Goal: Task Accomplishment & Management: Complete application form

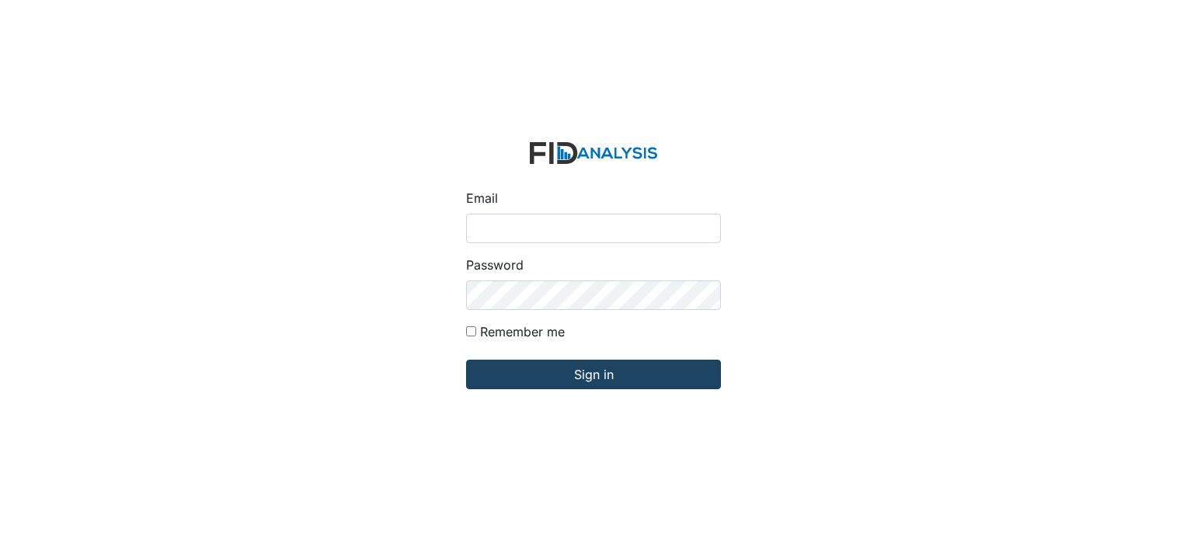
type input "[PERSON_NAME][EMAIL_ADDRESS][DOMAIN_NAME]"
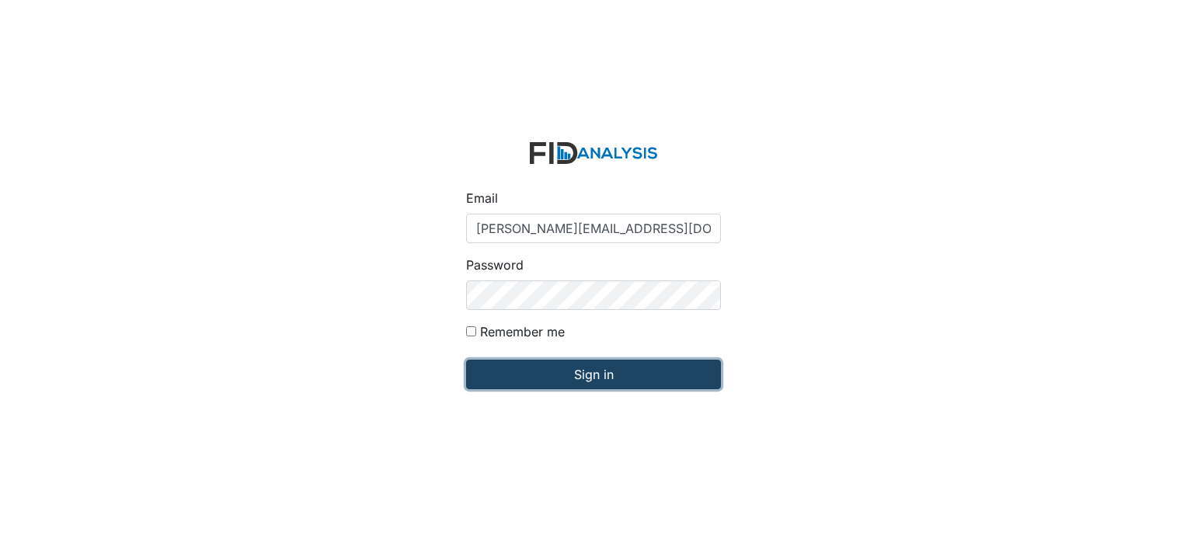
click at [640, 382] on input "Sign in" at bounding box center [593, 375] width 255 height 30
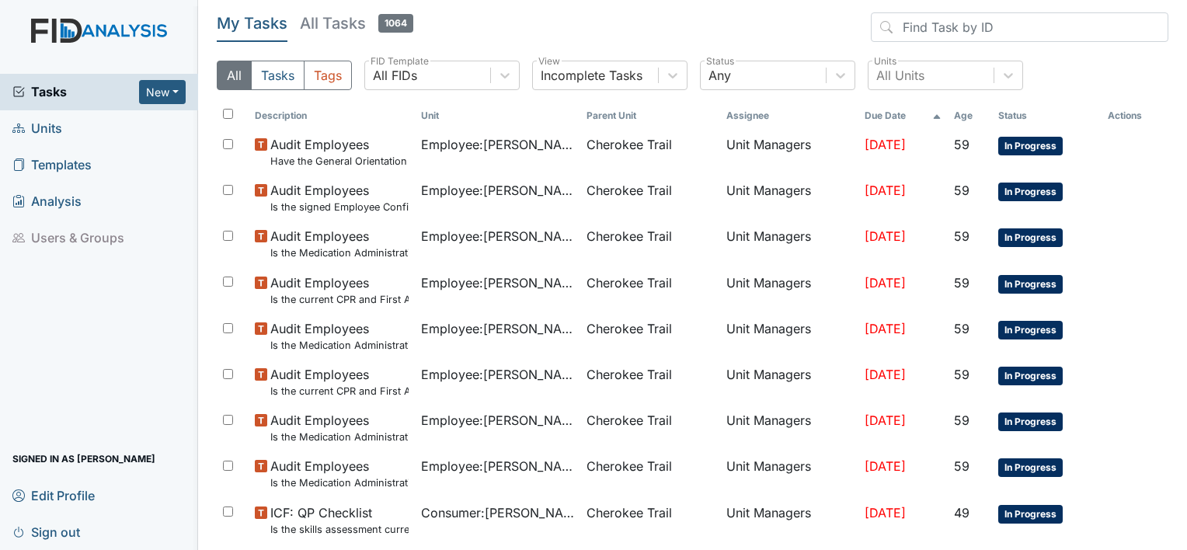
click at [41, 130] on span "Units" at bounding box center [37, 129] width 50 height 24
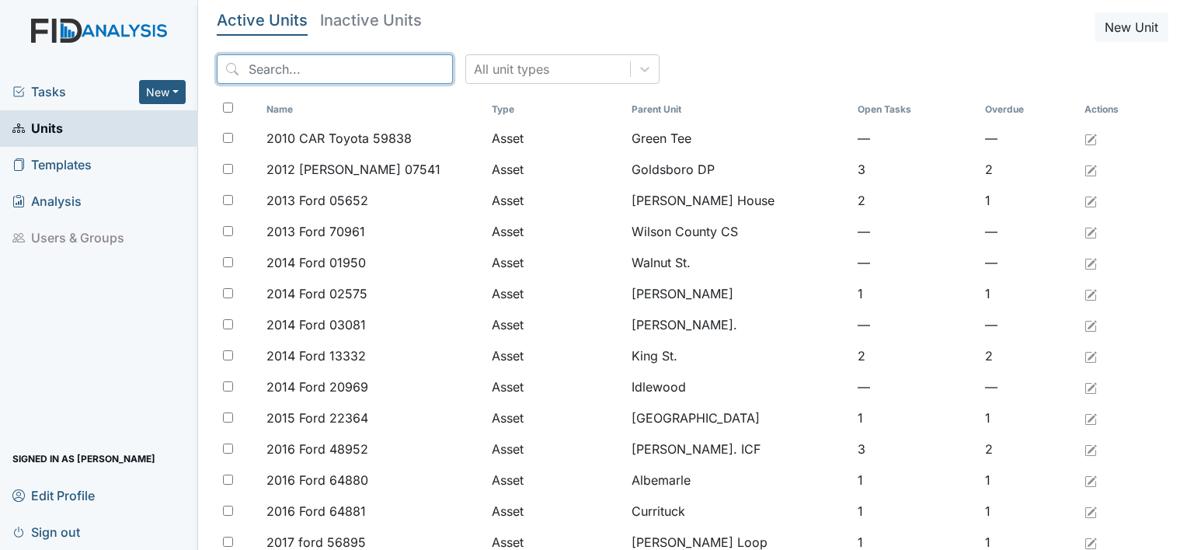
drag, startPoint x: 292, startPoint y: 71, endPoint x: 291, endPoint y: 62, distance: 8.7
click at [291, 64] on input "search" at bounding box center [335, 69] width 236 height 30
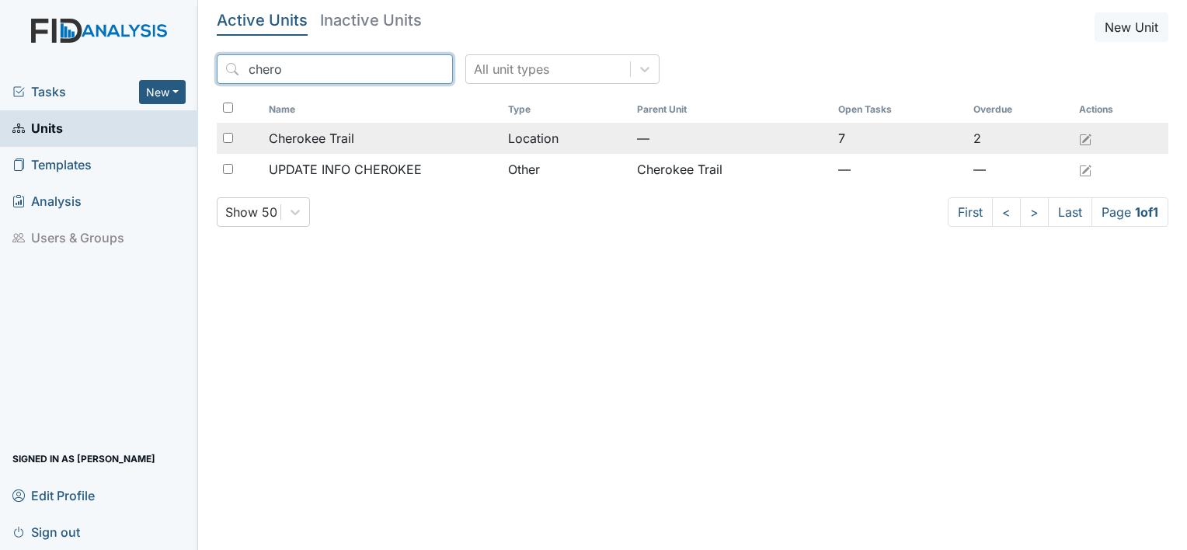
type input "chero"
click at [305, 137] on span "Cherokee Trail" at bounding box center [311, 138] width 85 height 19
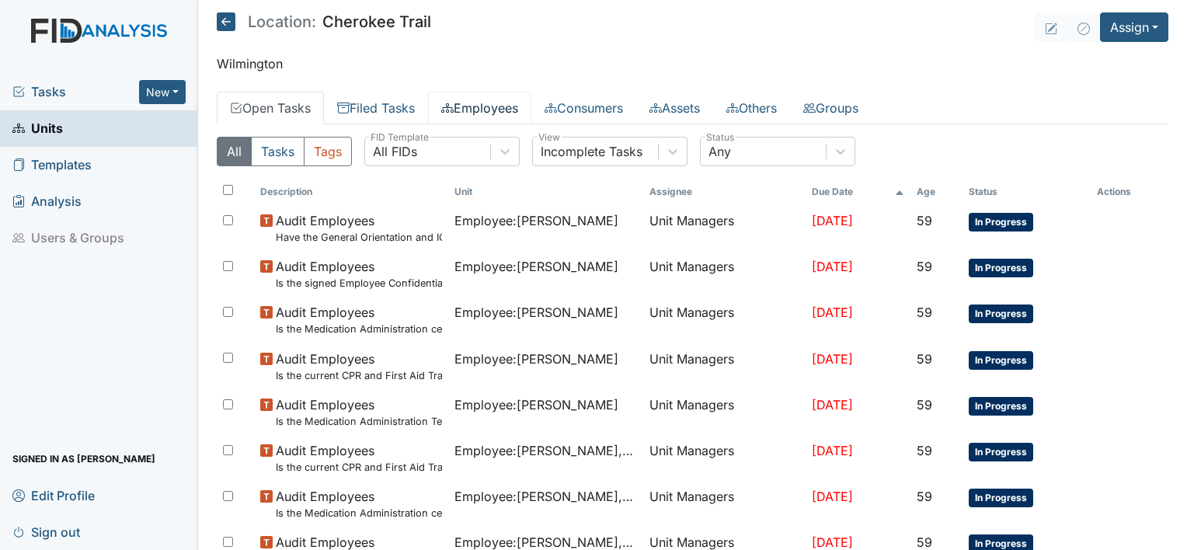
click at [486, 109] on link "Employees" at bounding box center [479, 108] width 103 height 33
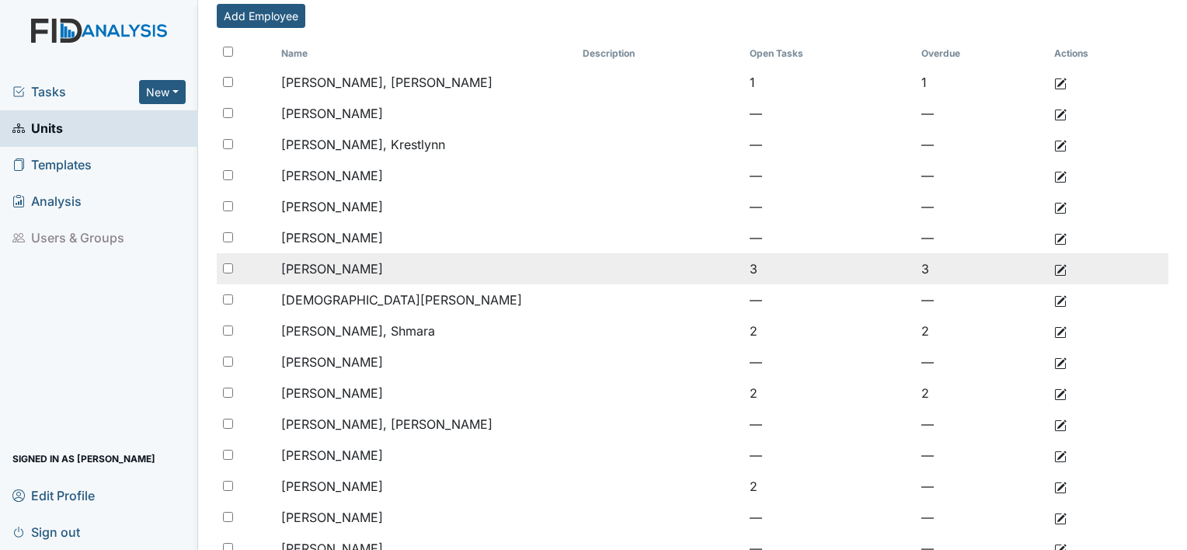
scroll to position [155, 0]
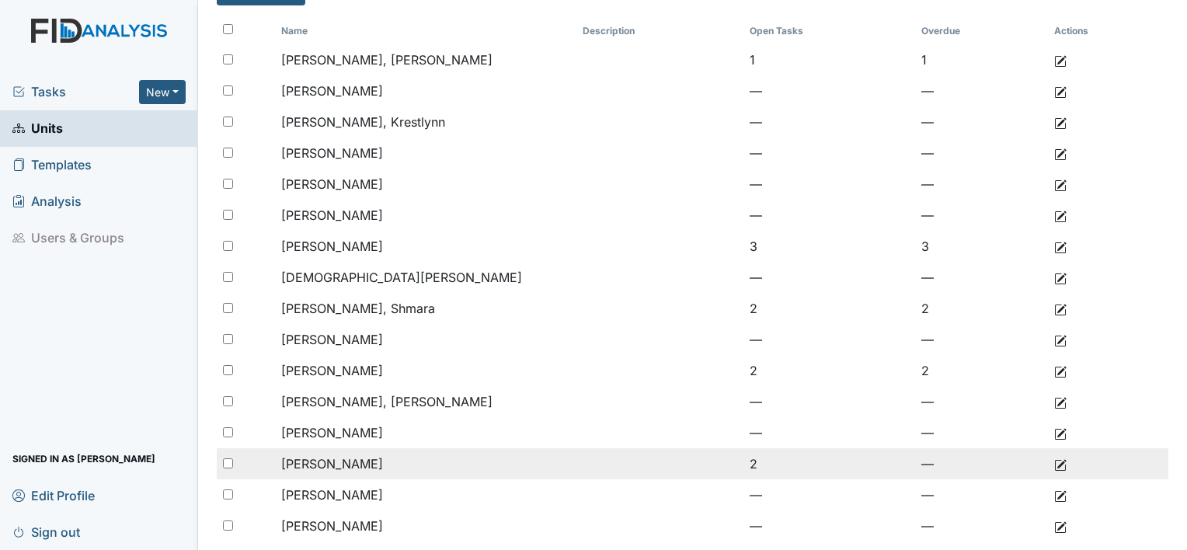
click at [313, 461] on span "Massie, Daryl" at bounding box center [332, 464] width 102 height 16
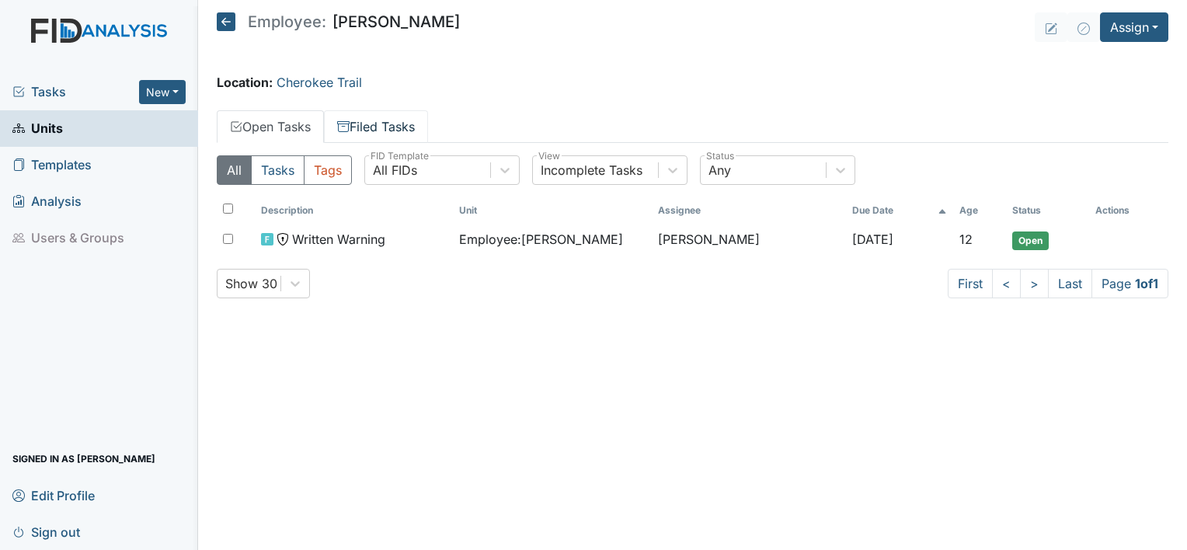
click at [382, 131] on link "Filed Tasks" at bounding box center [376, 126] width 104 height 33
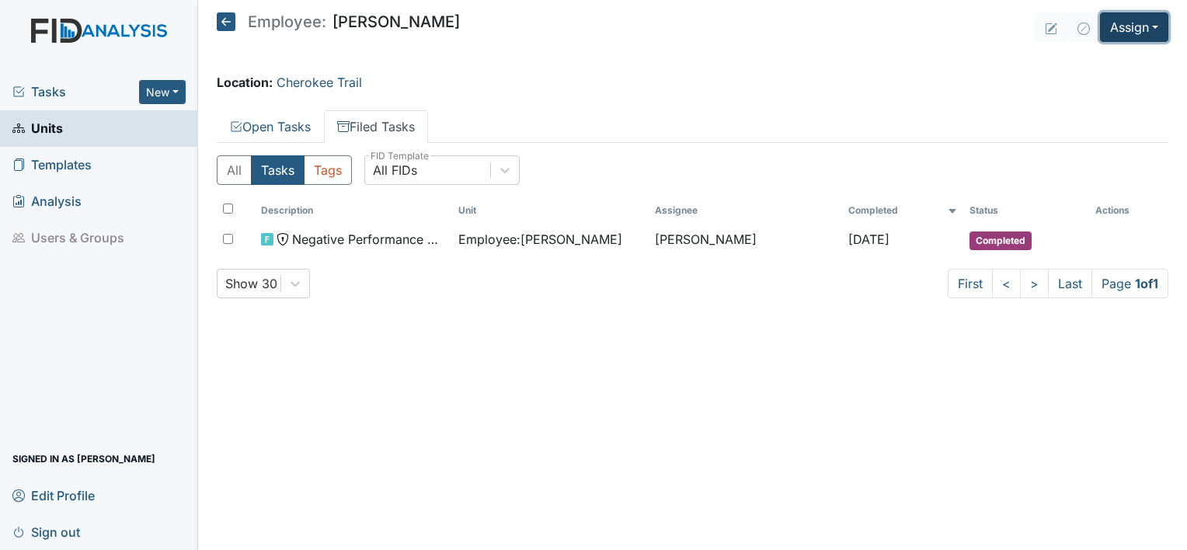
click at [1160, 27] on button "Assign" at bounding box center [1134, 27] width 68 height 30
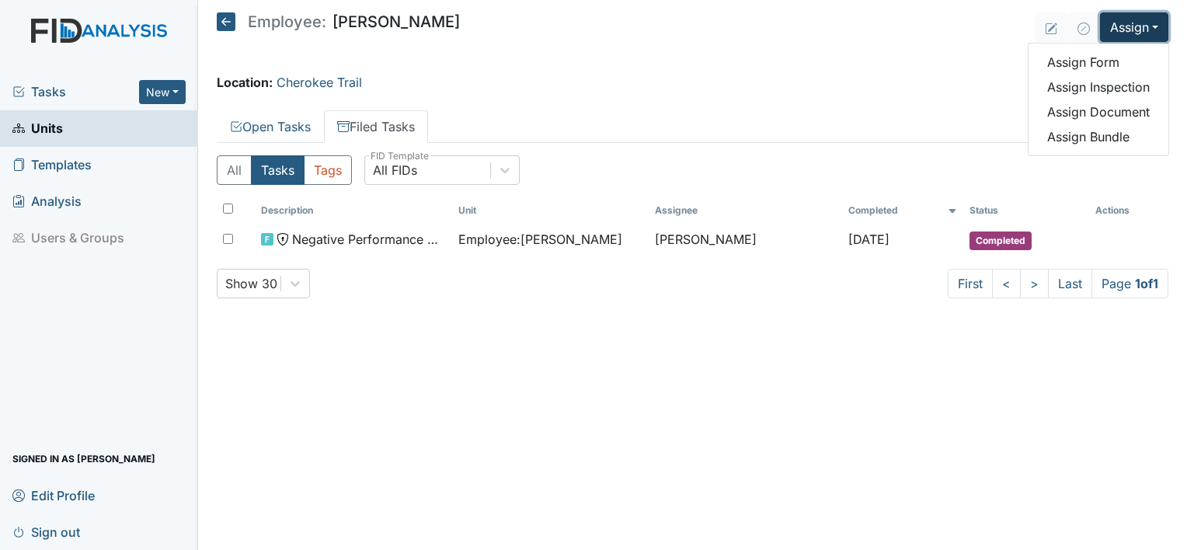
click at [1151, 30] on button "Assign" at bounding box center [1134, 27] width 68 height 30
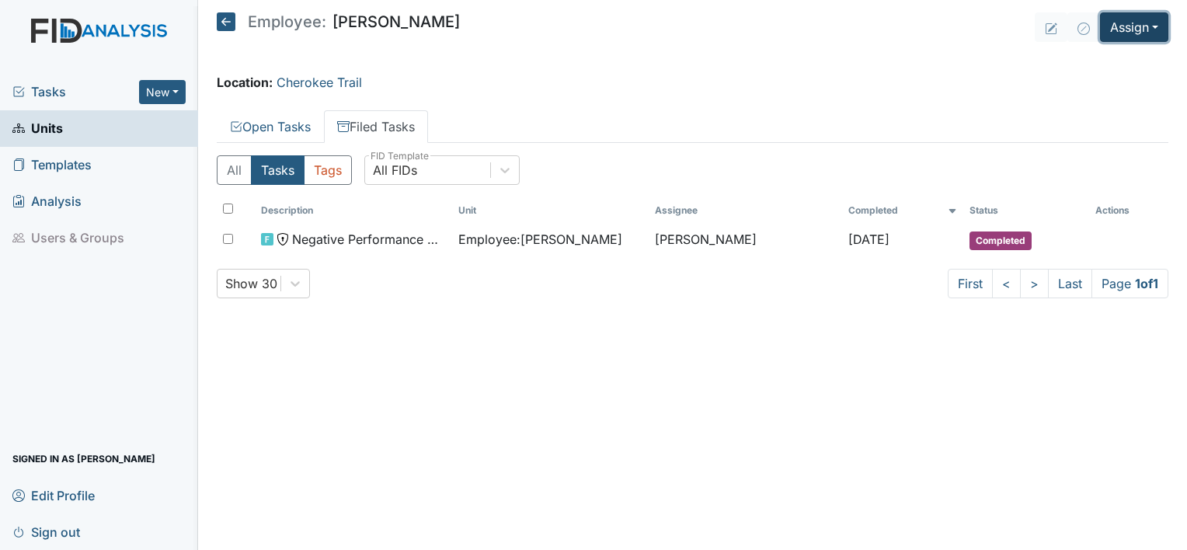
click at [1152, 32] on button "Assign" at bounding box center [1134, 27] width 68 height 30
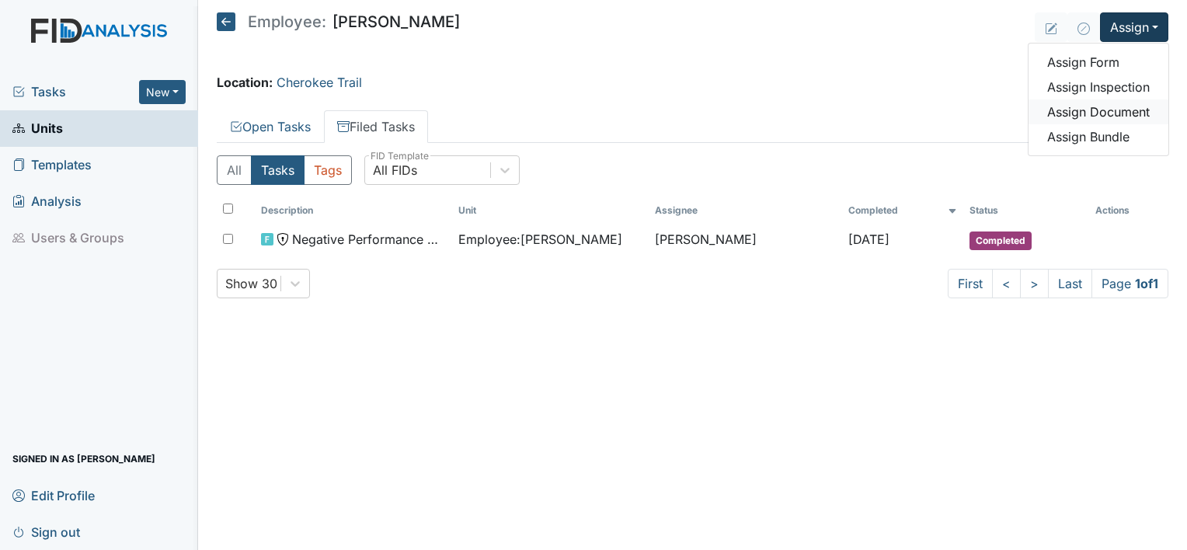
click at [1120, 109] on link "Assign Document" at bounding box center [1099, 111] width 140 height 25
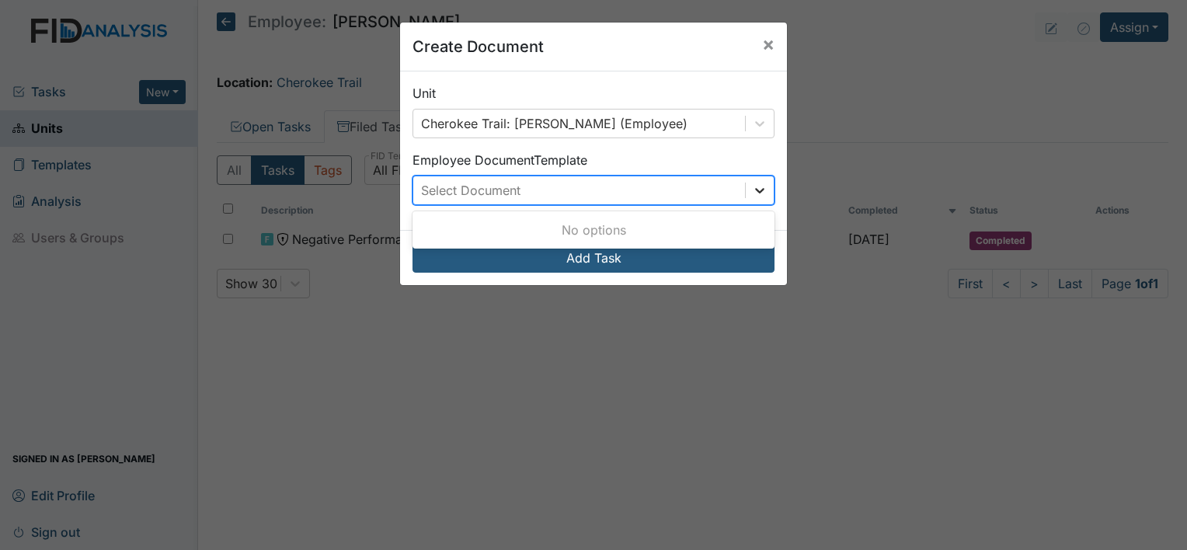
click at [755, 192] on icon at bounding box center [759, 190] width 9 height 5
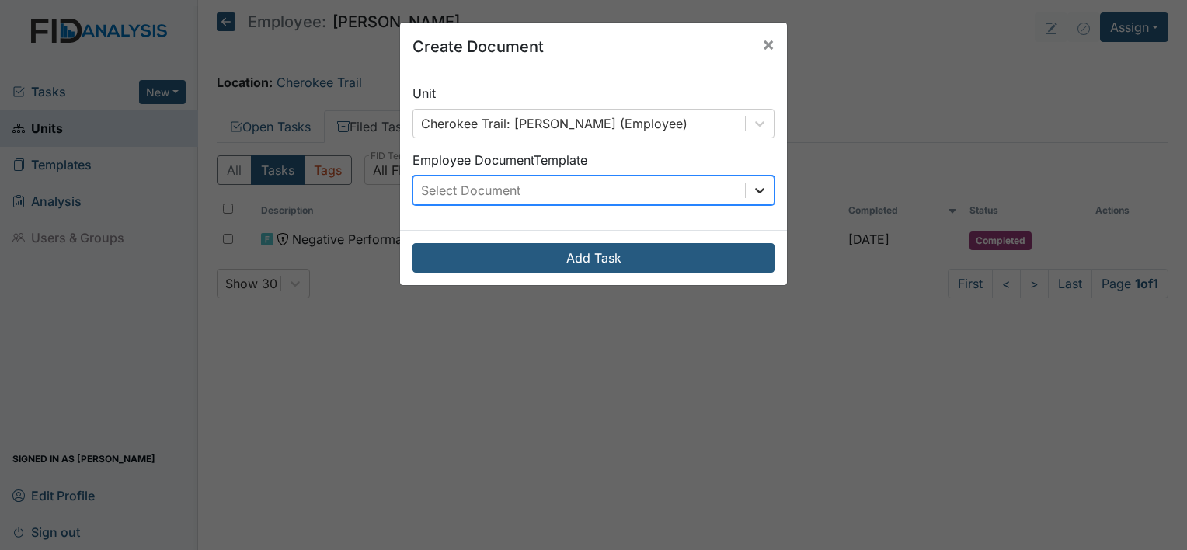
click at [752, 193] on icon at bounding box center [760, 191] width 16 height 16
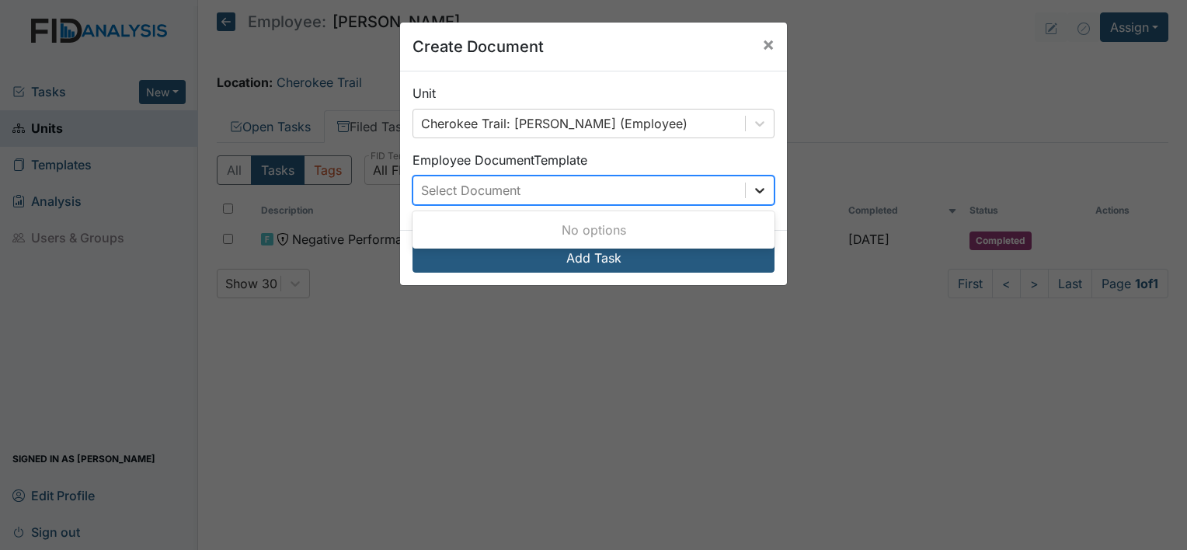
click at [758, 187] on icon at bounding box center [760, 191] width 16 height 16
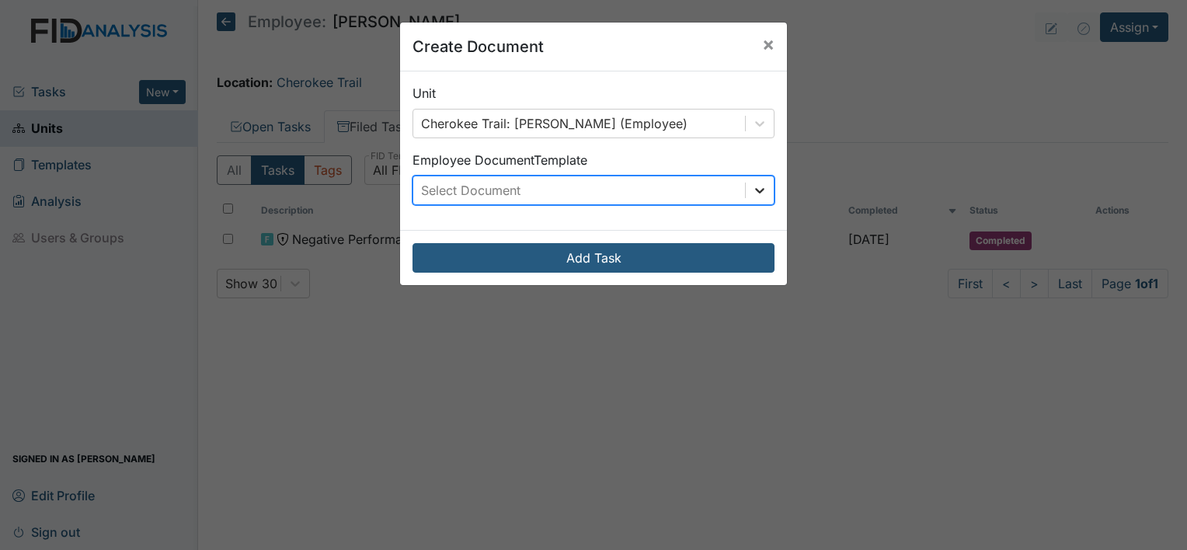
click at [757, 187] on icon at bounding box center [760, 191] width 16 height 16
click at [1153, 31] on div "Create Document × Unit Cherokee Trail: Massie, Daryl (Employee) Employee Docume…" at bounding box center [593, 275] width 1187 height 550
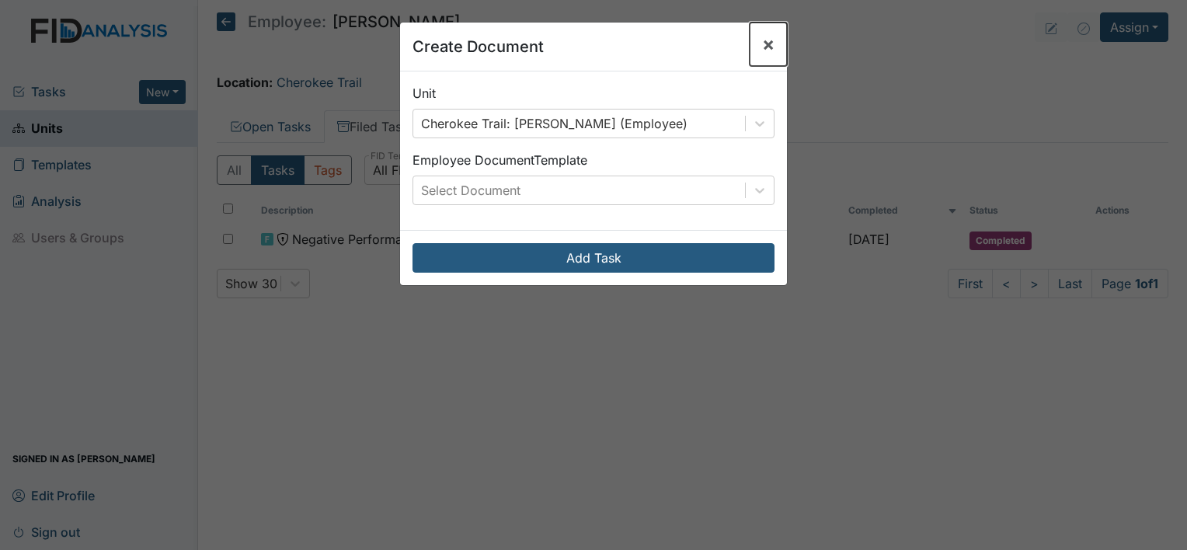
click at [762, 39] on span "×" at bounding box center [768, 44] width 12 height 23
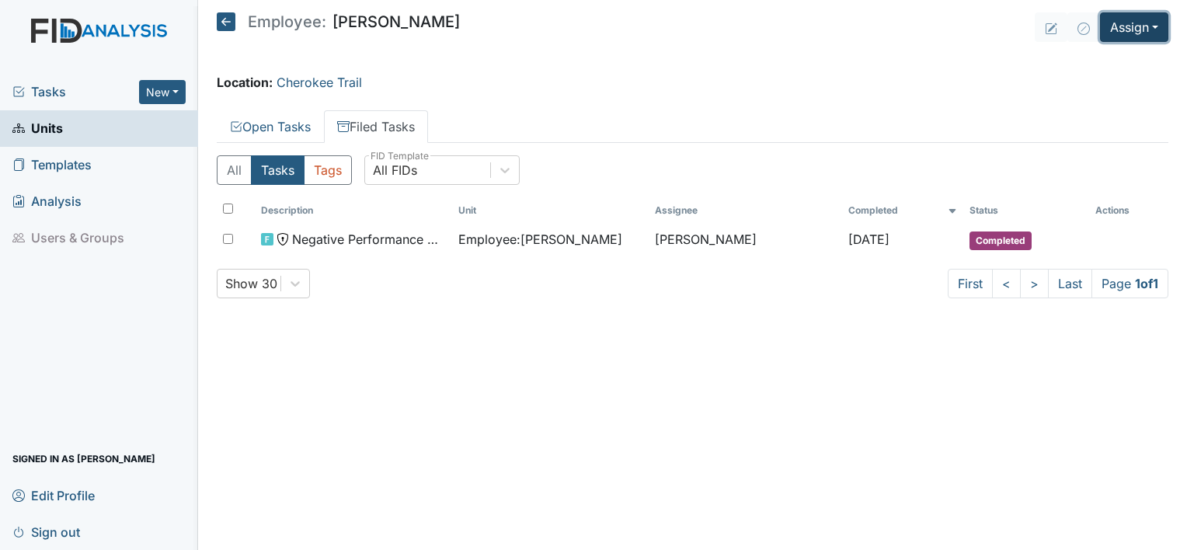
click at [1134, 23] on button "Assign" at bounding box center [1134, 27] width 68 height 30
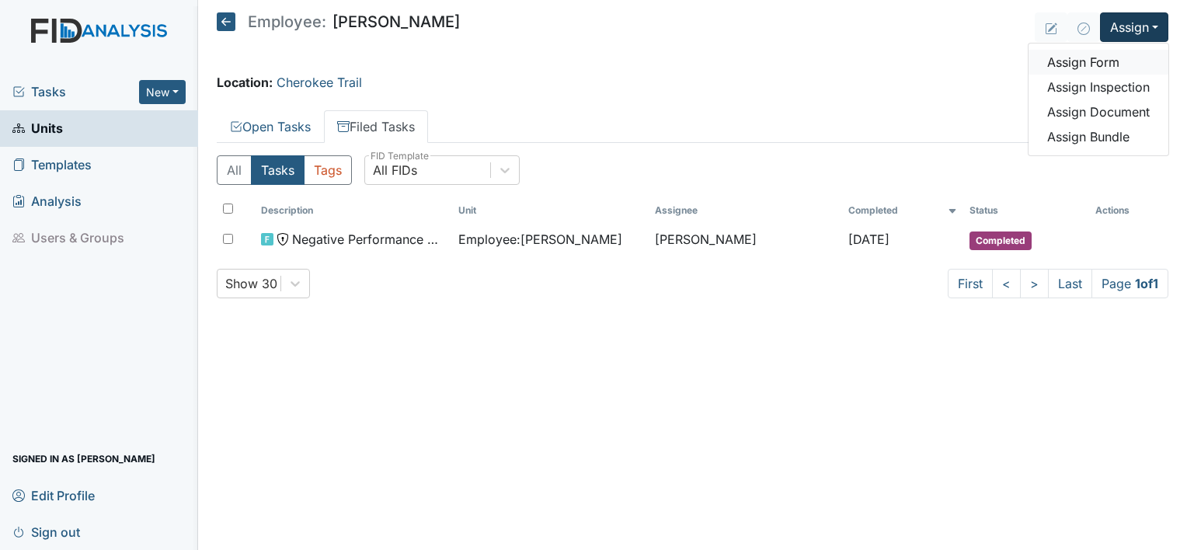
click at [1098, 61] on link "Assign Form" at bounding box center [1099, 62] width 140 height 25
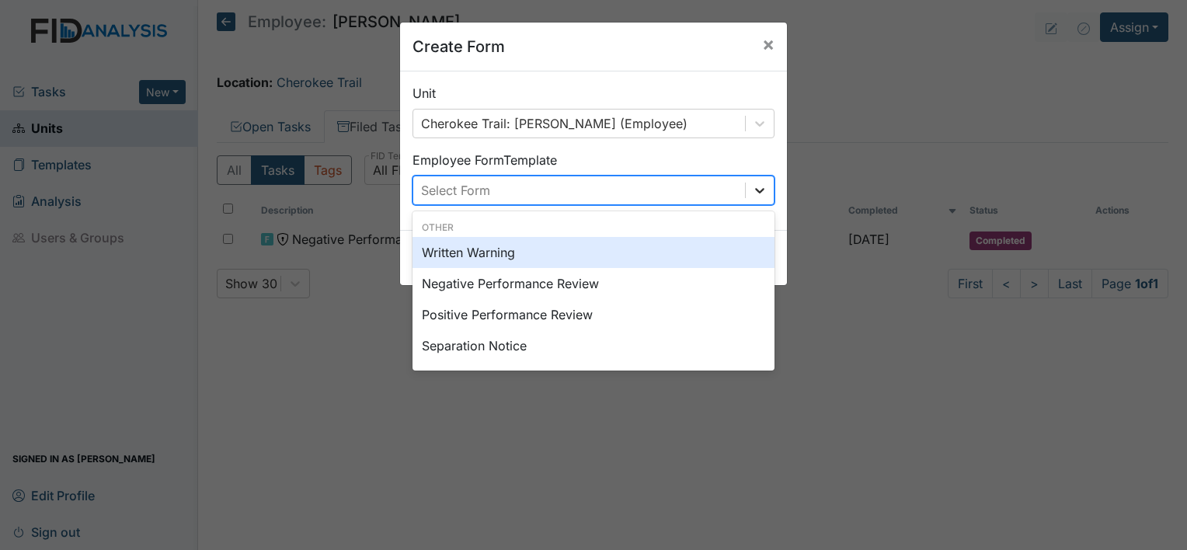
drag, startPoint x: 752, startPoint y: 180, endPoint x: 756, endPoint y: 192, distance: 12.3
click at [756, 186] on div at bounding box center [760, 190] width 28 height 28
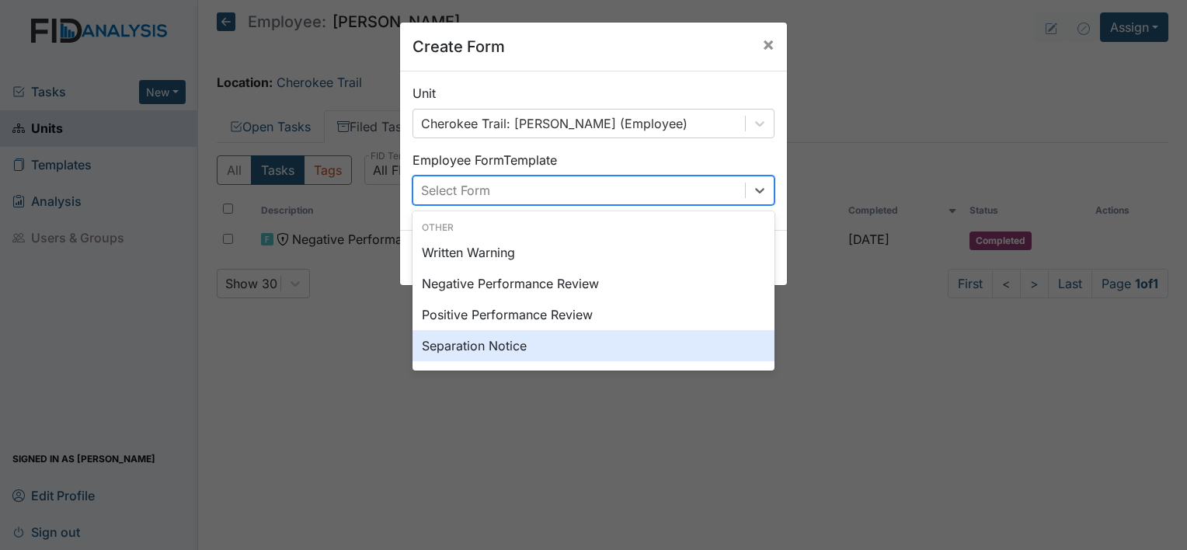
click at [584, 351] on div "Separation Notice" at bounding box center [594, 345] width 362 height 31
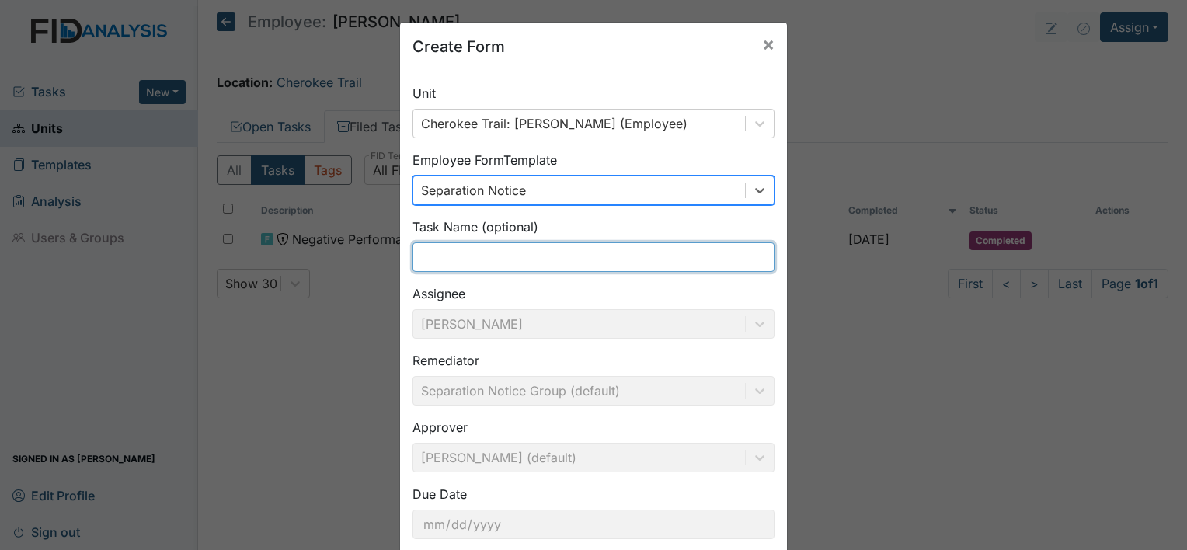
click at [629, 257] on input "text" at bounding box center [594, 257] width 362 height 30
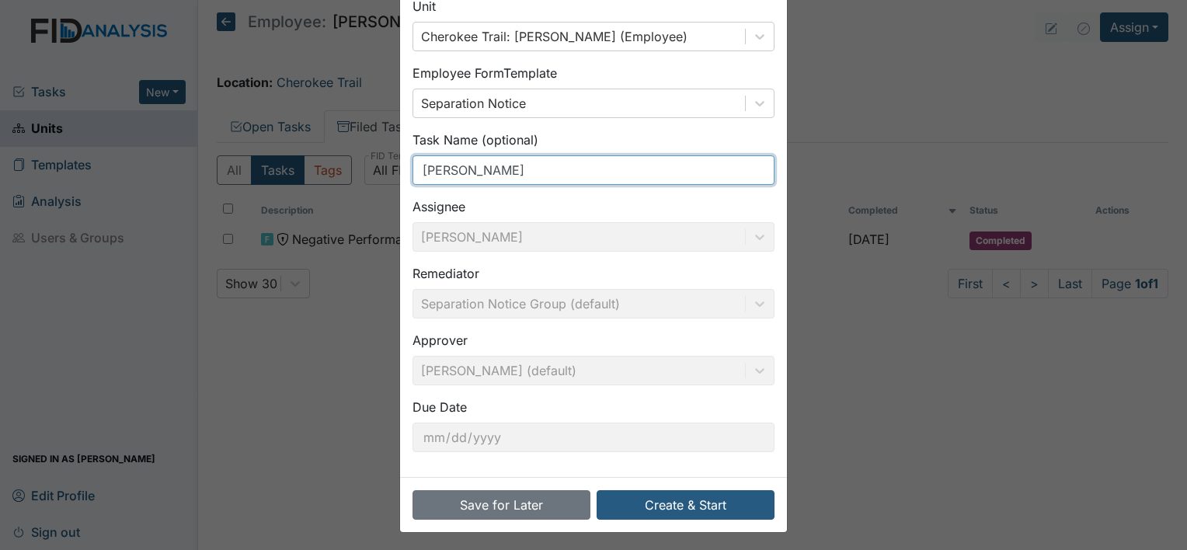
scroll to position [90, 0]
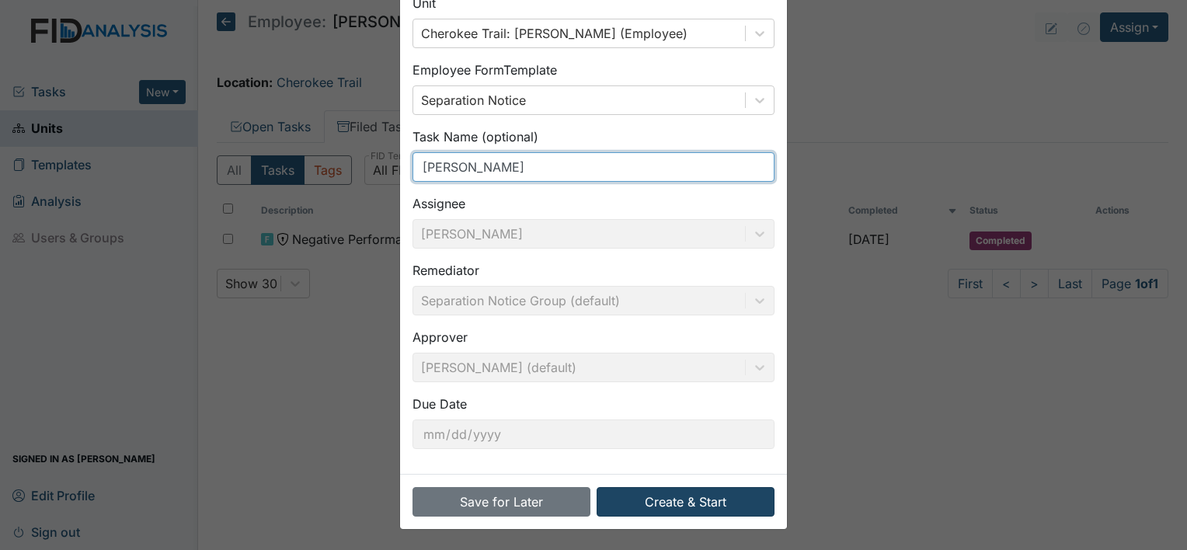
type input "Daryl"
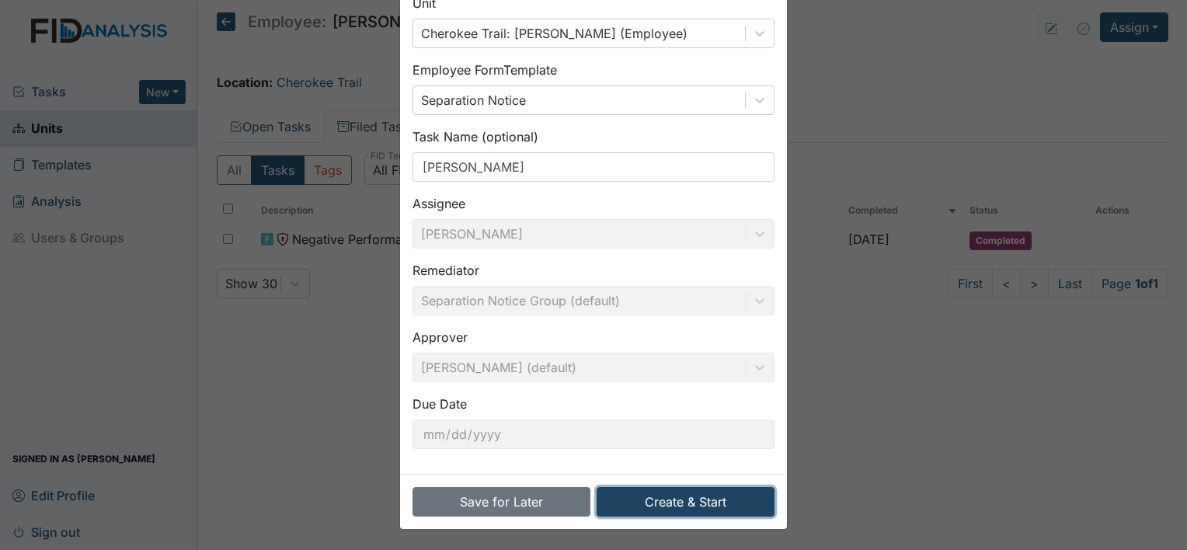
click at [699, 507] on button "Create & Start" at bounding box center [686, 502] width 178 height 30
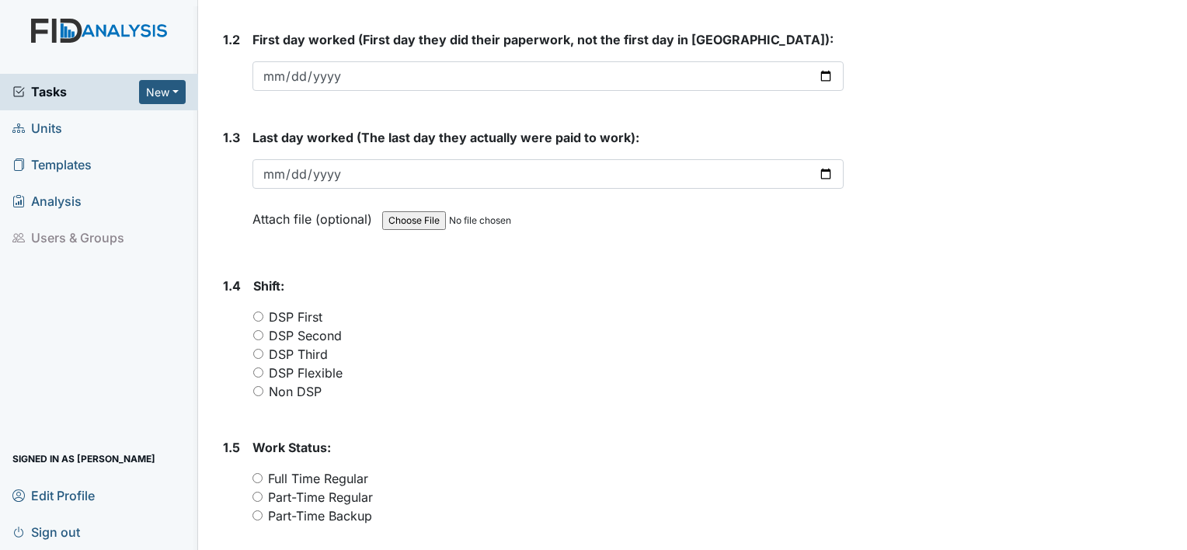
scroll to position [389, 0]
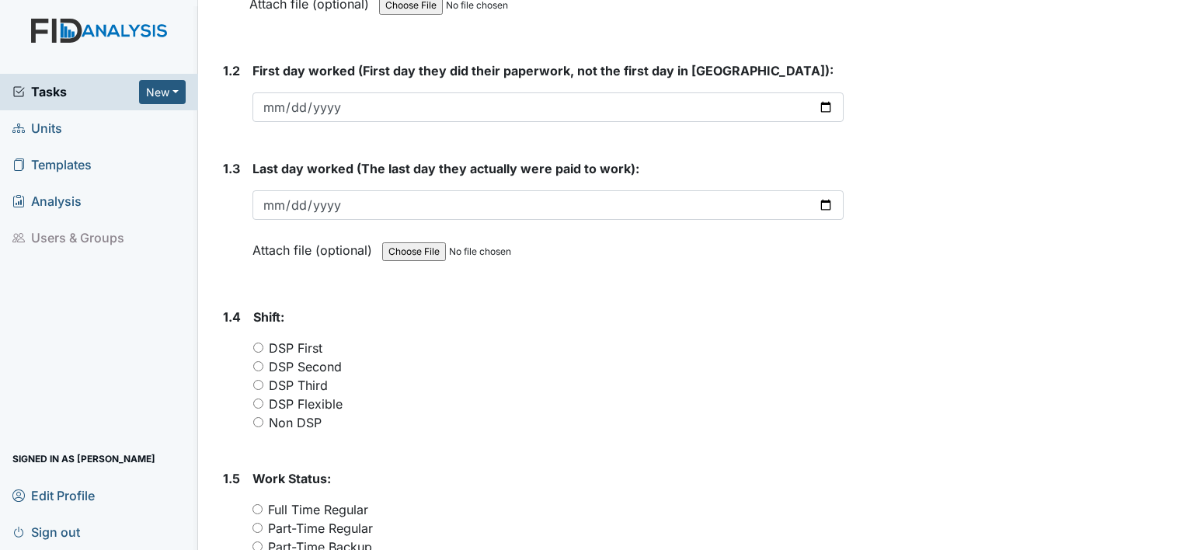
click at [260, 367] on input "DSP Second" at bounding box center [258, 366] width 10 height 10
radio input "true"
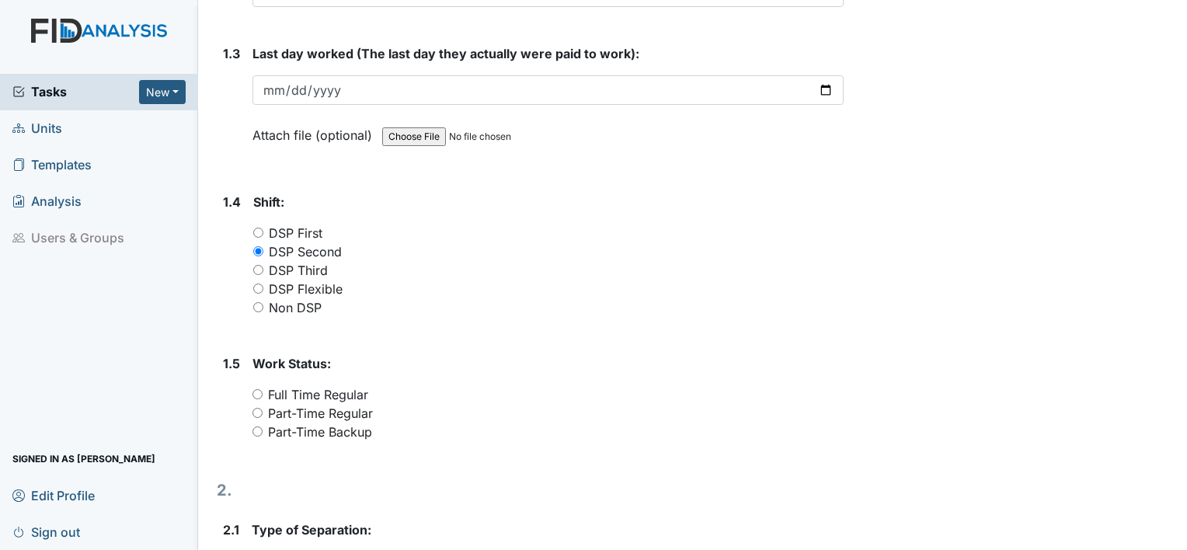
scroll to position [544, 0]
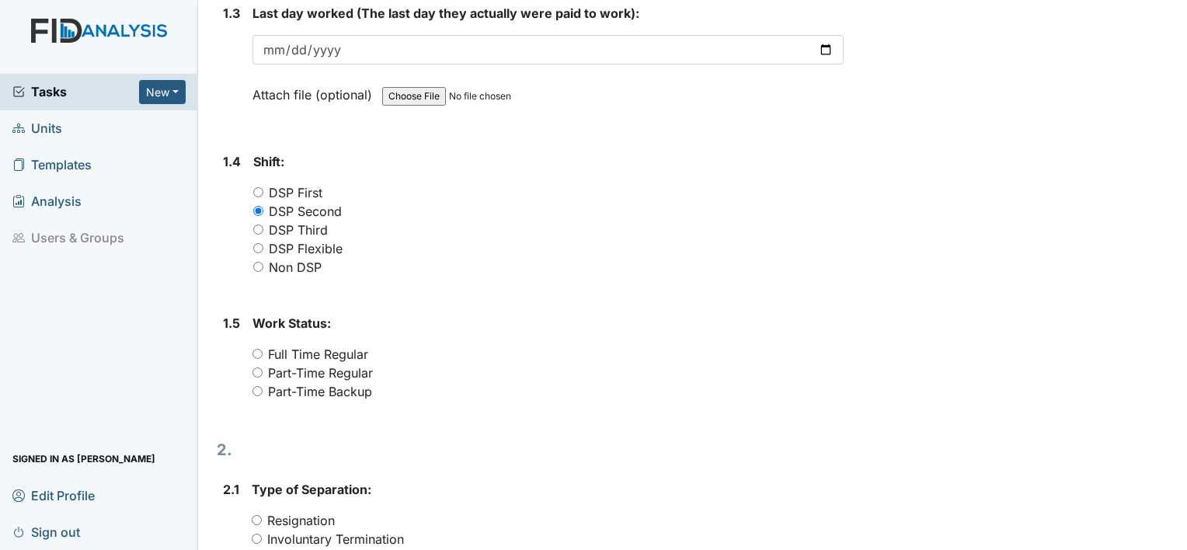
click at [260, 373] on input "Part-Time Regular" at bounding box center [258, 373] width 10 height 10
radio input "true"
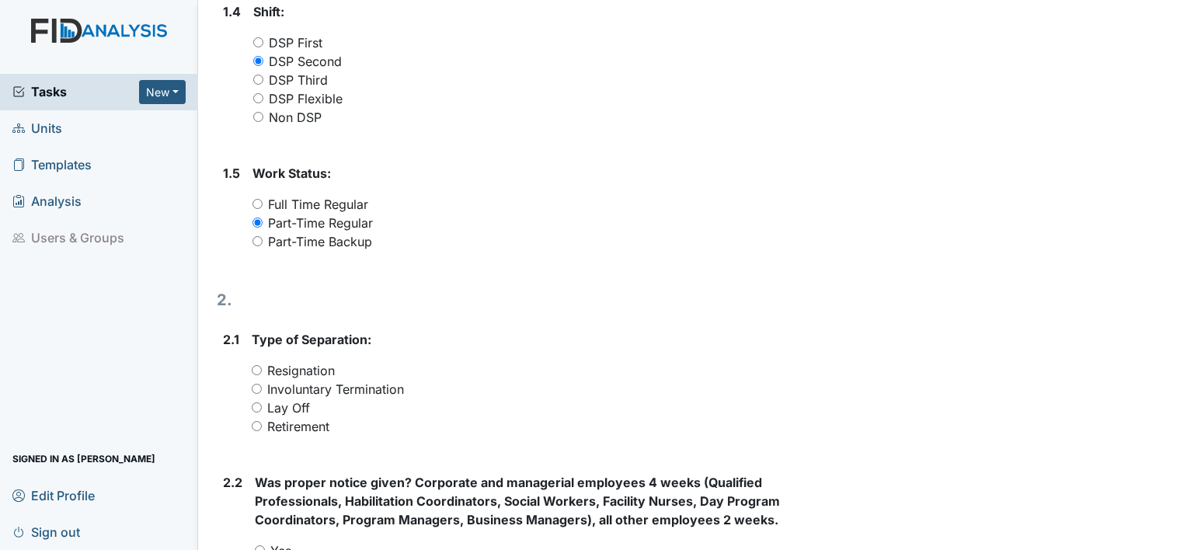
scroll to position [699, 0]
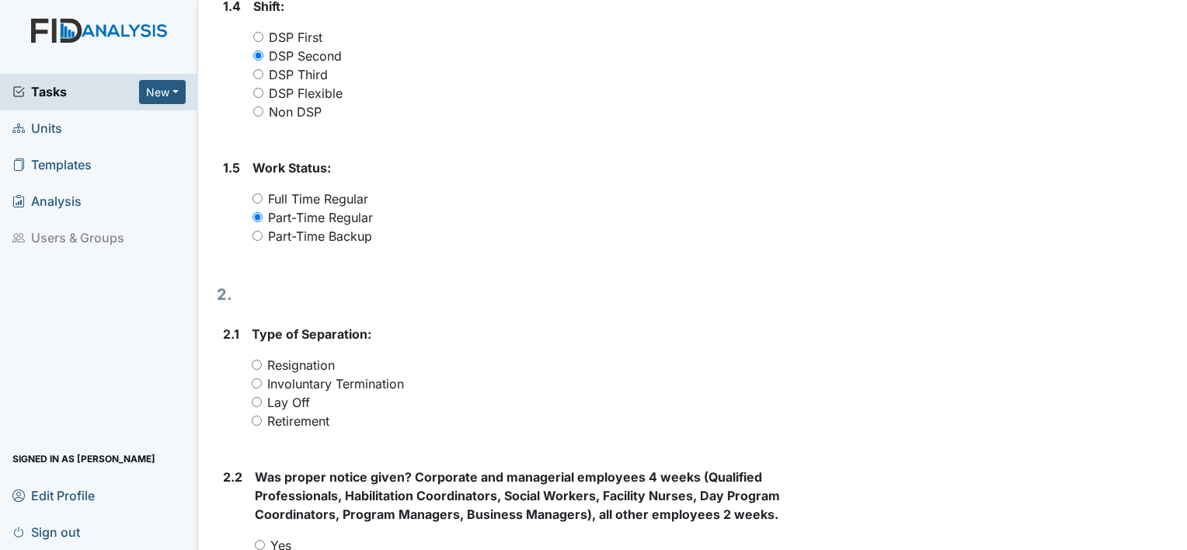
click at [258, 385] on input "Involuntary Termination" at bounding box center [257, 383] width 10 height 10
radio input "true"
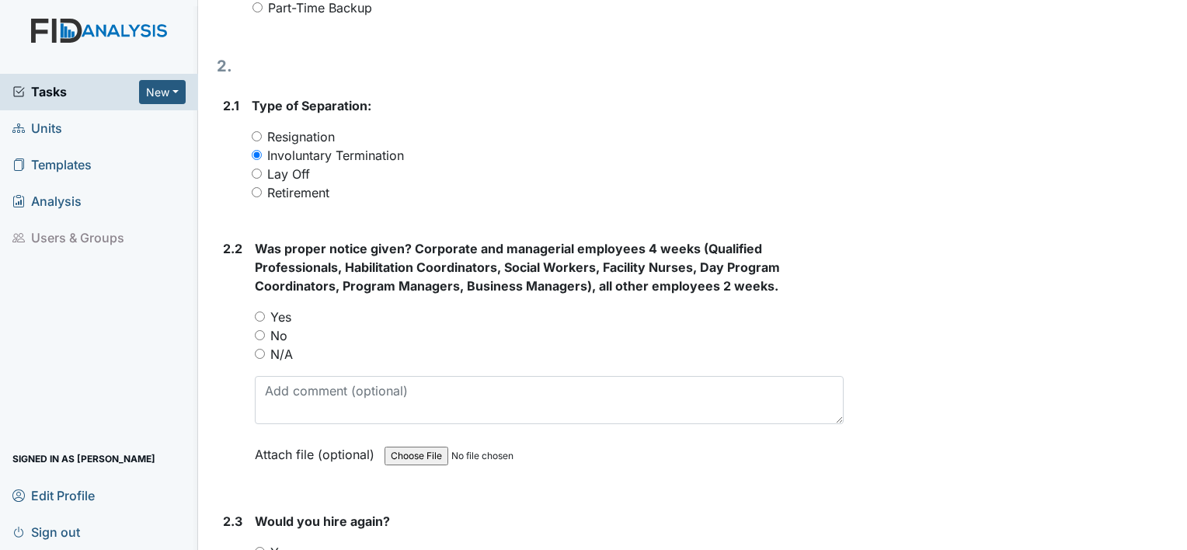
scroll to position [932, 0]
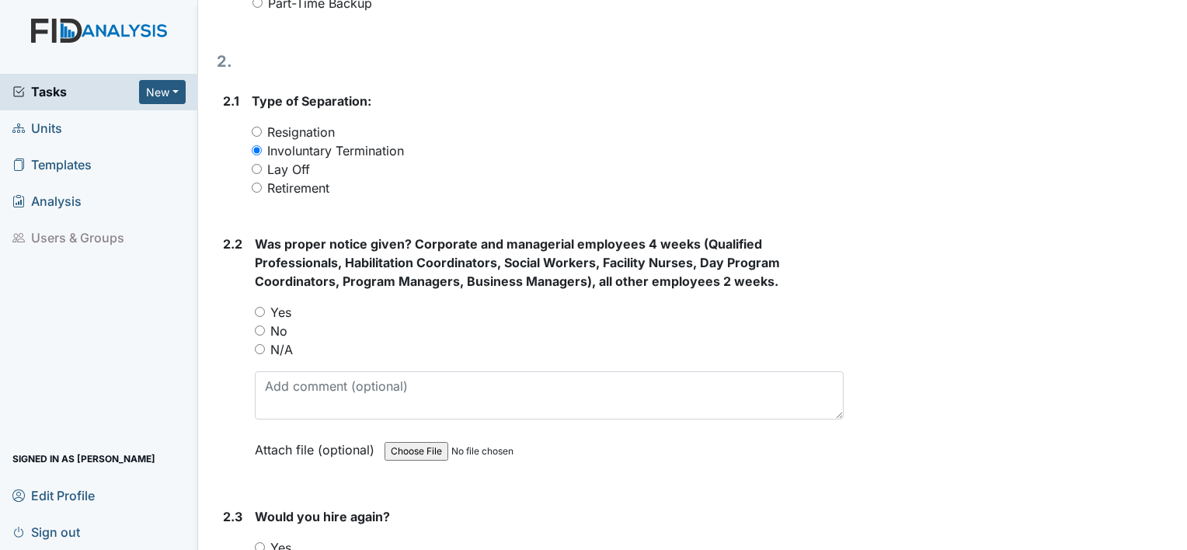
click at [269, 347] on div "N/A" at bounding box center [549, 349] width 589 height 19
click at [261, 351] on input "N/A" at bounding box center [260, 349] width 10 height 10
radio input "true"
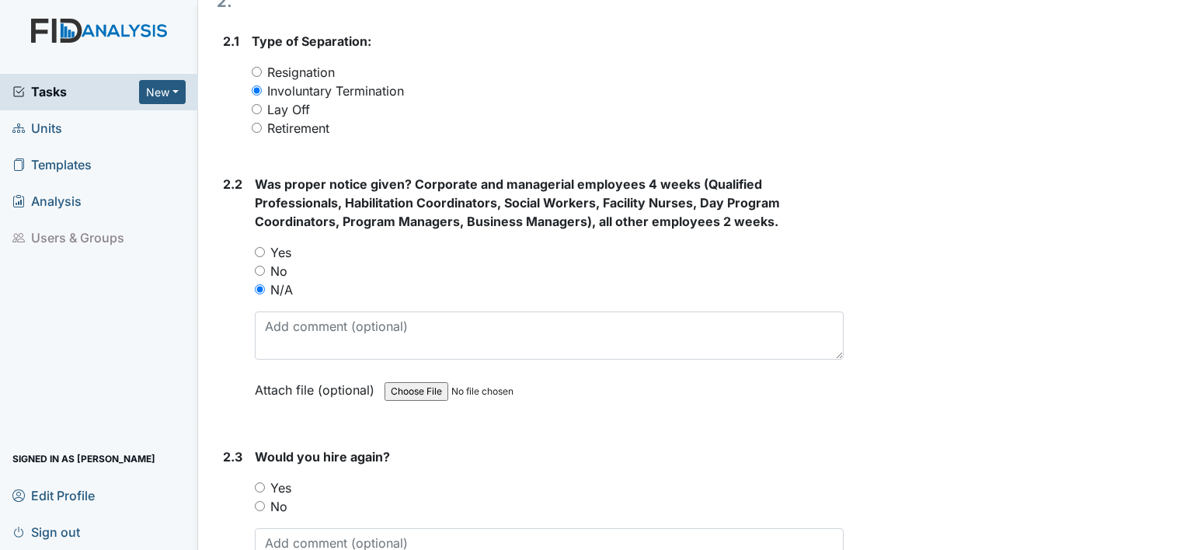
scroll to position [1088, 0]
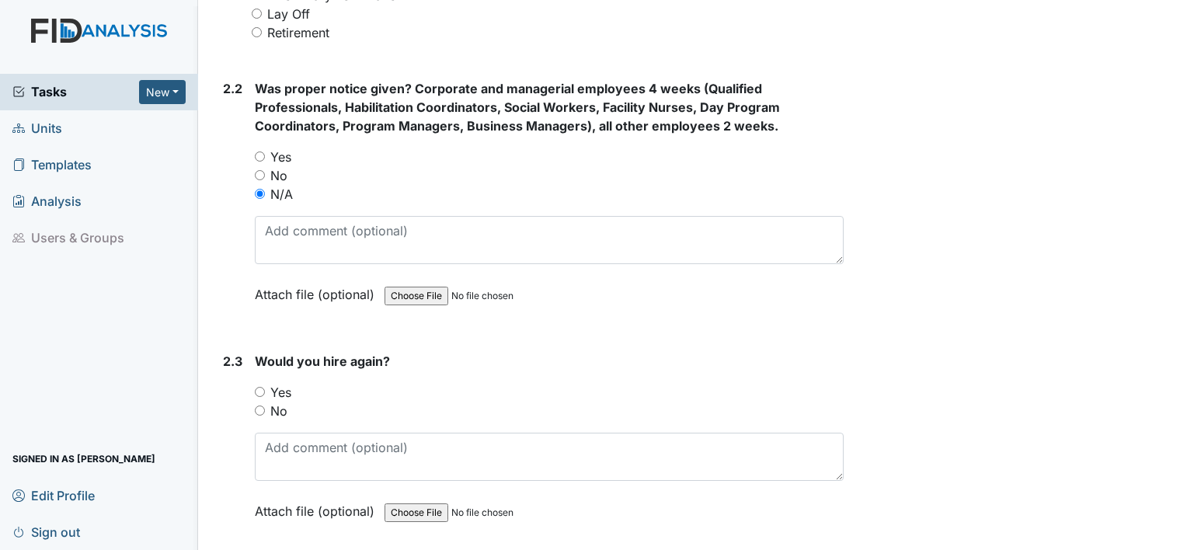
click at [259, 410] on input "No" at bounding box center [260, 411] width 10 height 10
radio input "true"
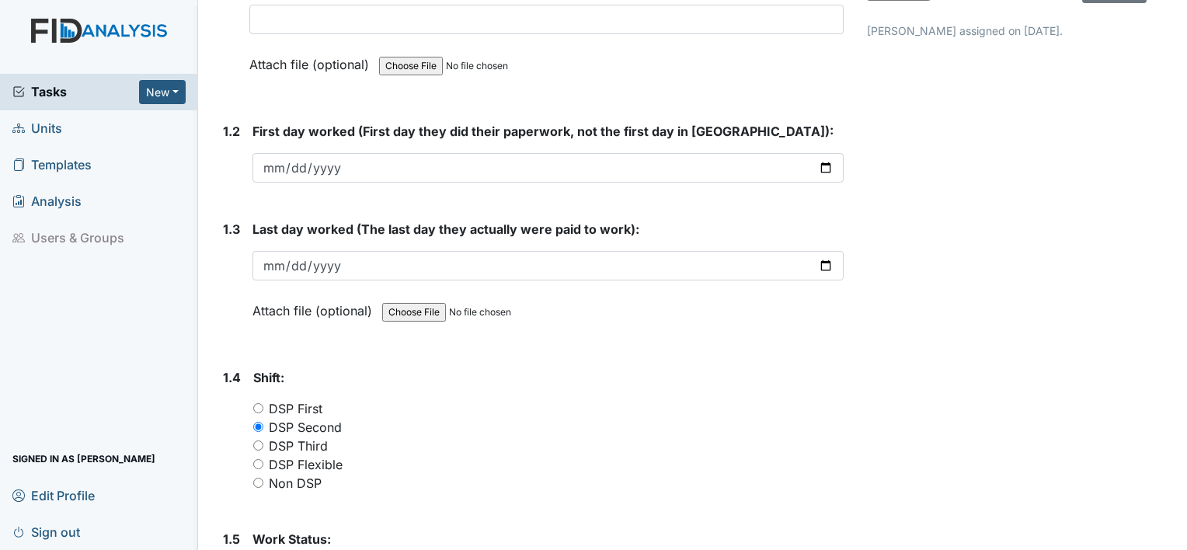
scroll to position [301, 0]
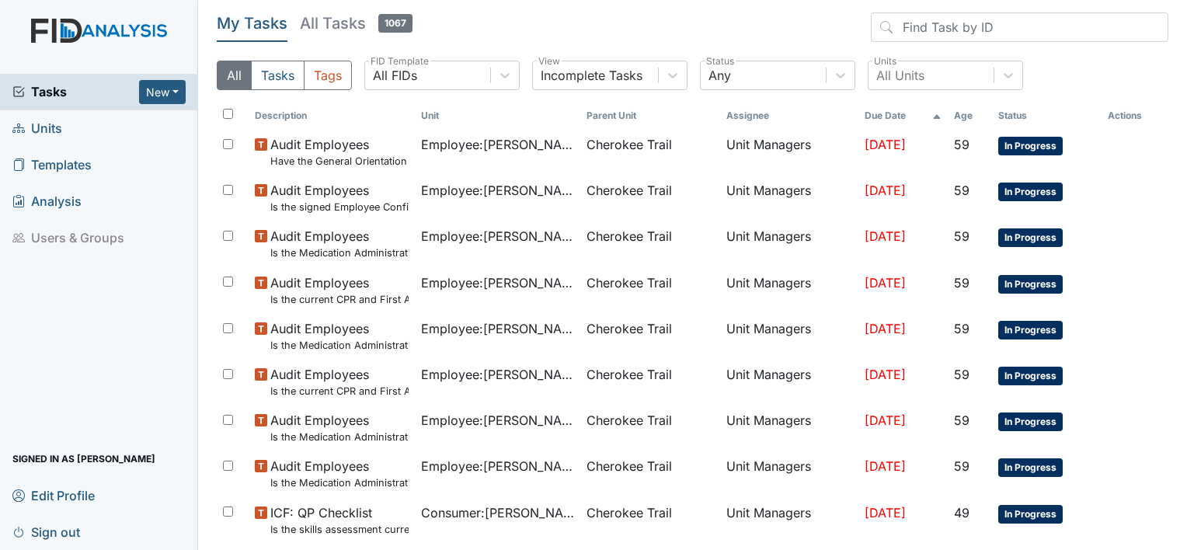
click at [50, 127] on span "Units" at bounding box center [37, 129] width 50 height 24
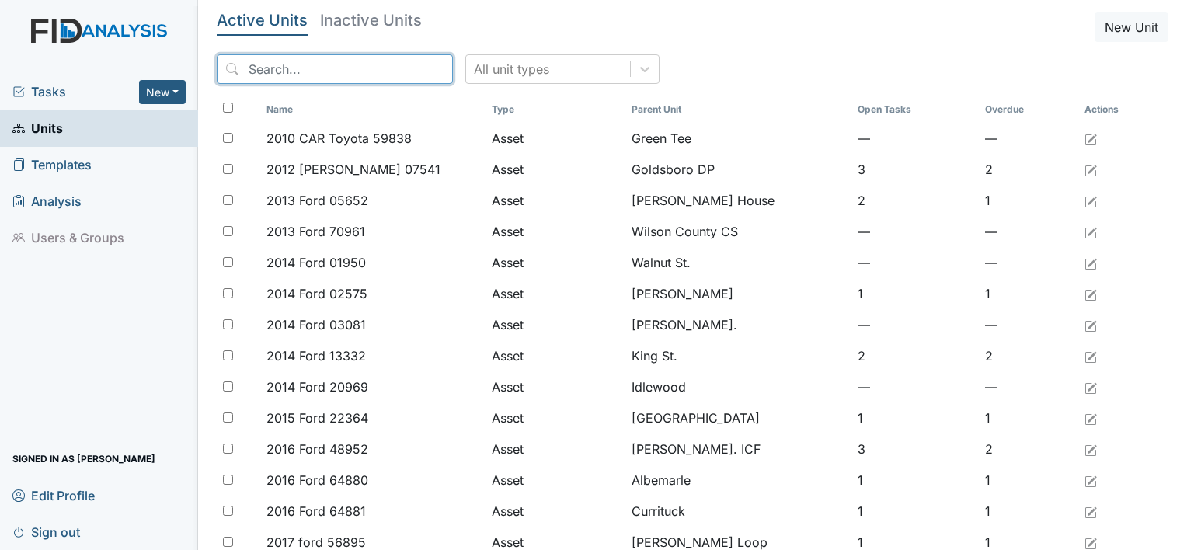
click at [330, 66] on input "search" at bounding box center [335, 69] width 236 height 30
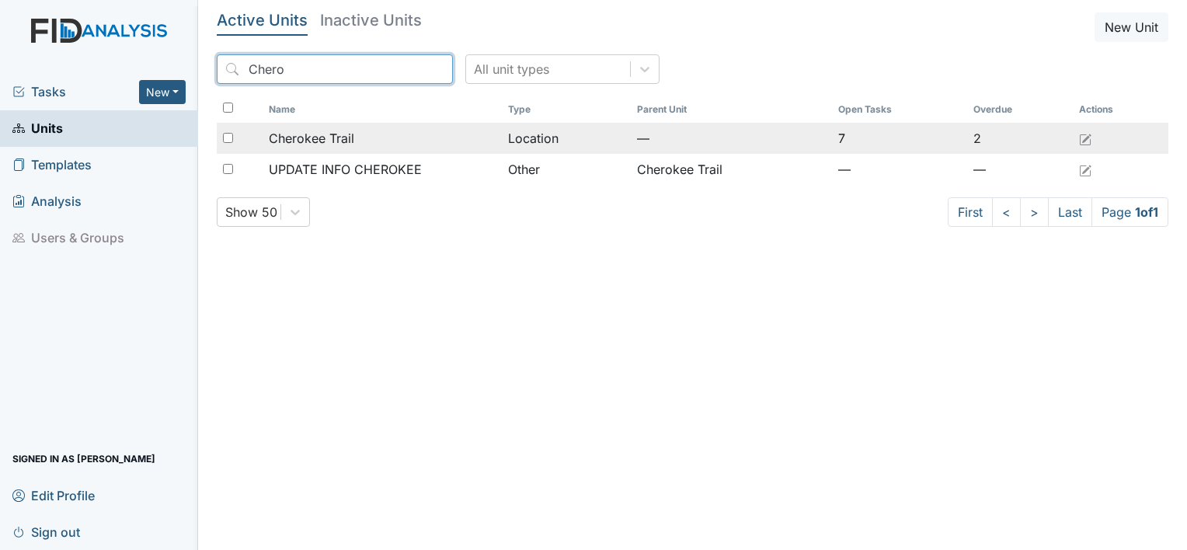
type input "Chero"
click at [283, 141] on span "Cherokee Trail" at bounding box center [311, 138] width 85 height 19
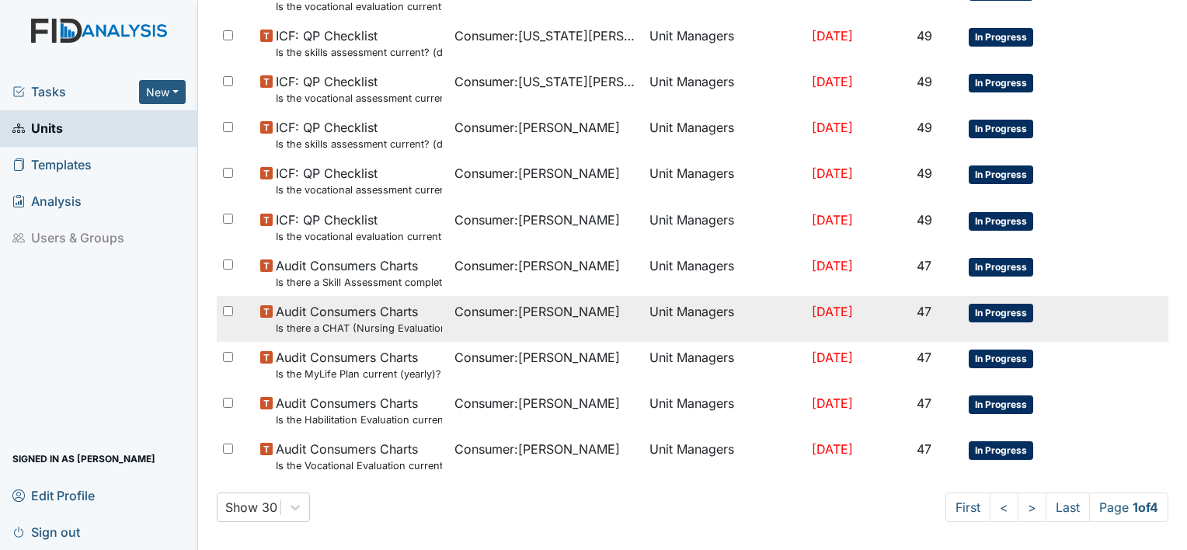
scroll to position [1114, 0]
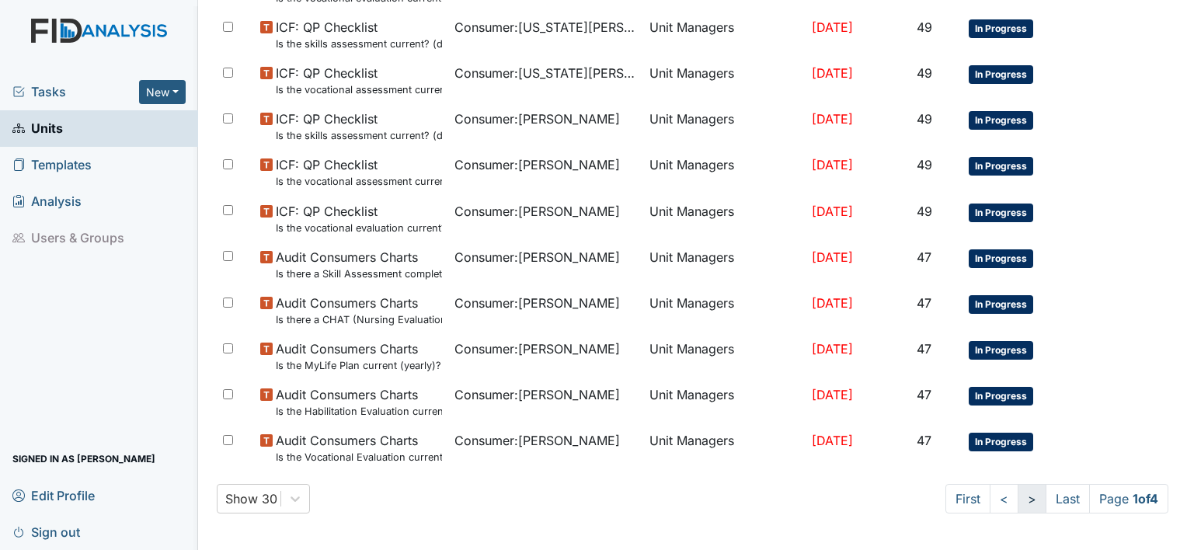
click at [1019, 503] on link ">" at bounding box center [1032, 499] width 29 height 30
click at [1022, 506] on link ">" at bounding box center [1030, 499] width 29 height 30
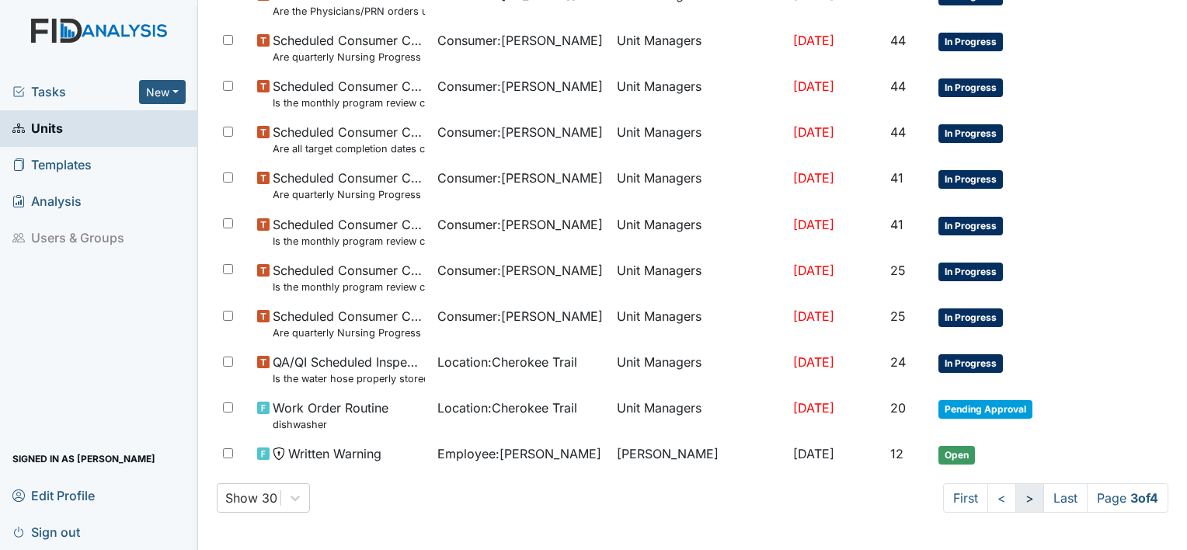
scroll to position [1100, 0]
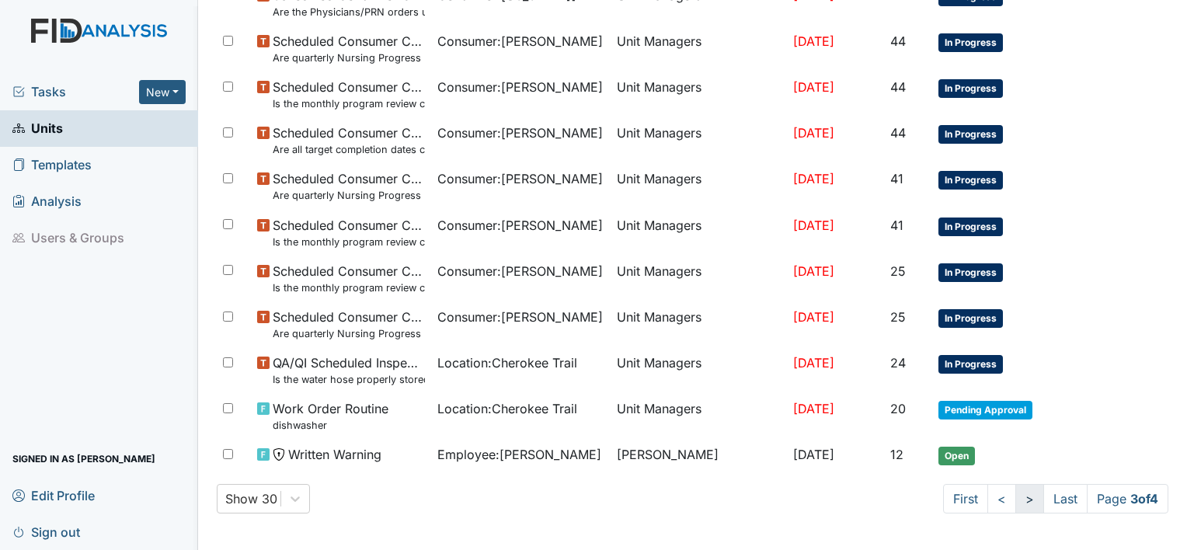
click at [1016, 501] on link ">" at bounding box center [1030, 499] width 29 height 30
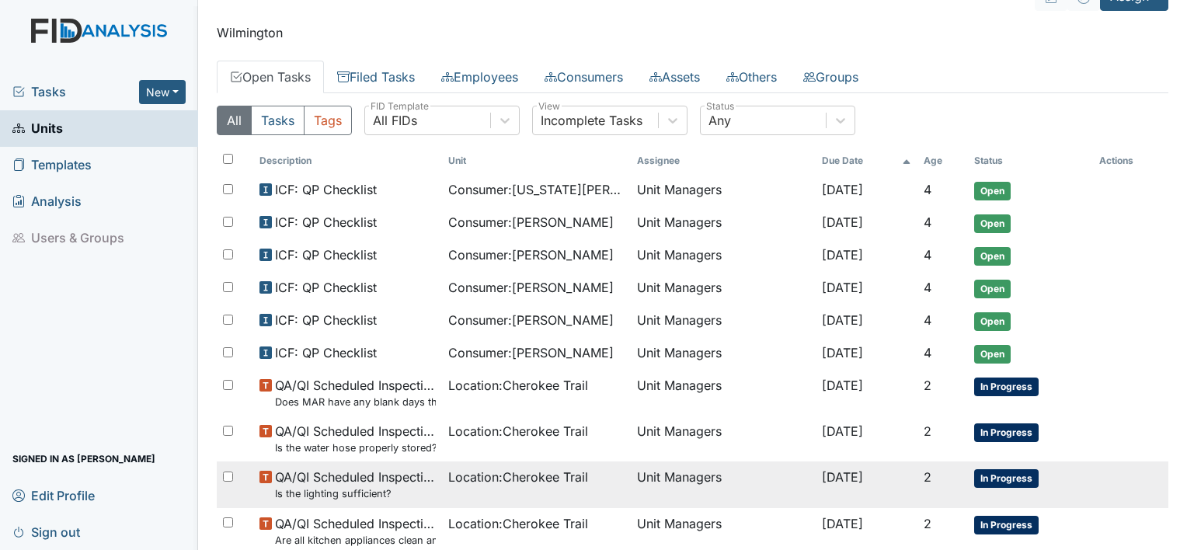
scroll to position [0, 0]
